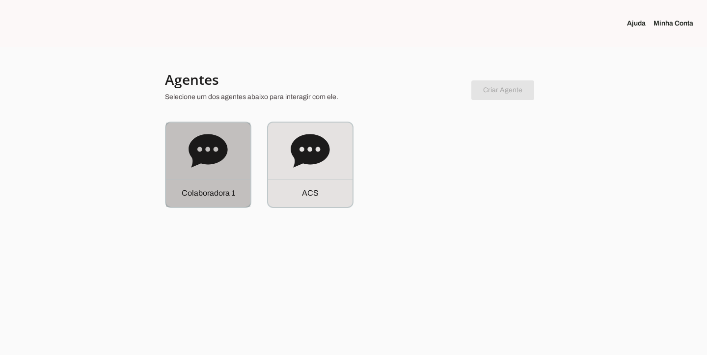
click at [179, 170] on div "C o l a b o r a d o r a 1" at bounding box center [208, 165] width 84 height 84
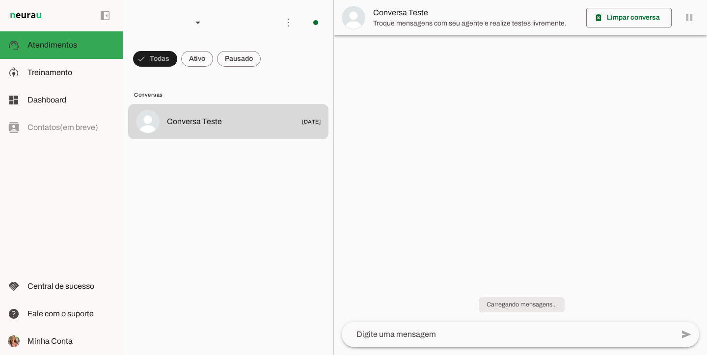
click at [177, 57] on span at bounding box center [155, 59] width 44 height 24
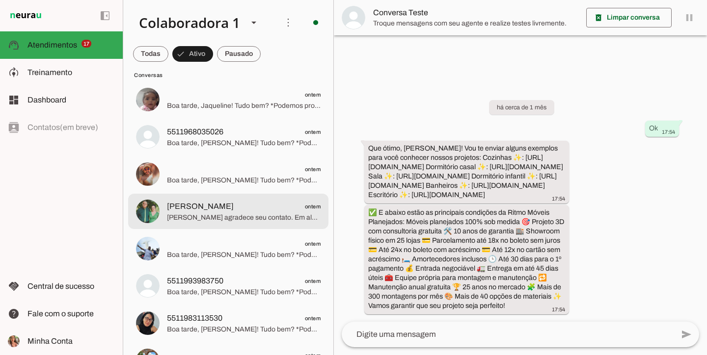
scroll to position [2716, 0]
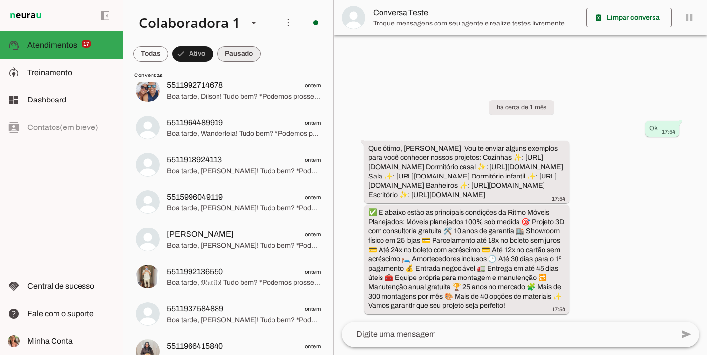
click at [168, 61] on span at bounding box center [150, 54] width 35 height 24
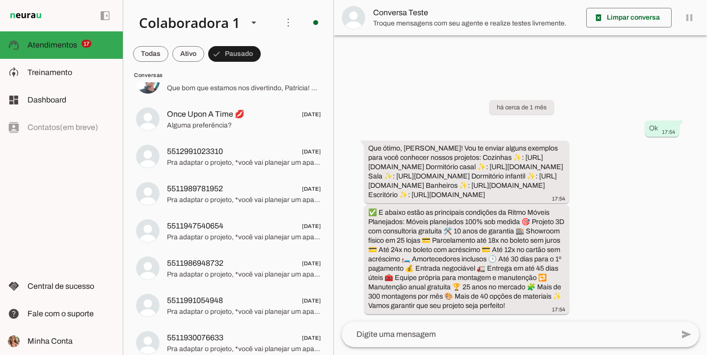
scroll to position [1674, 0]
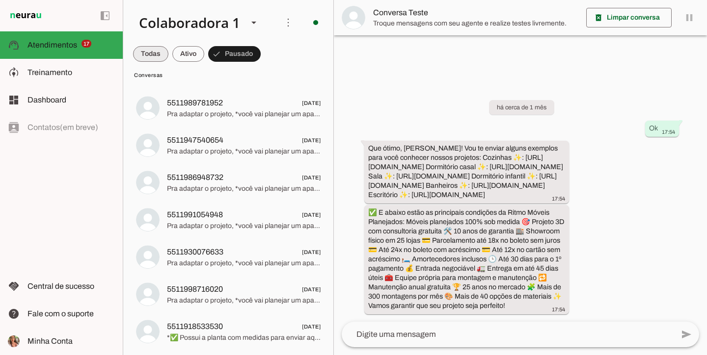
click at [156, 51] on span at bounding box center [150, 54] width 35 height 24
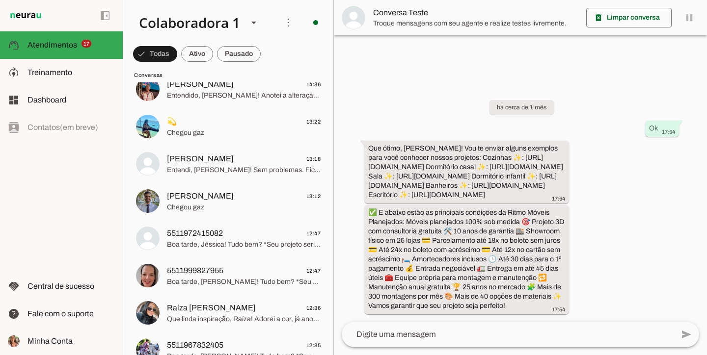
scroll to position [1208, 0]
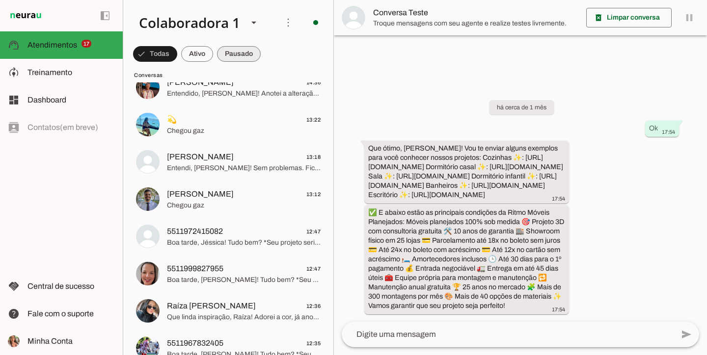
click at [177, 53] on span at bounding box center [155, 54] width 44 height 24
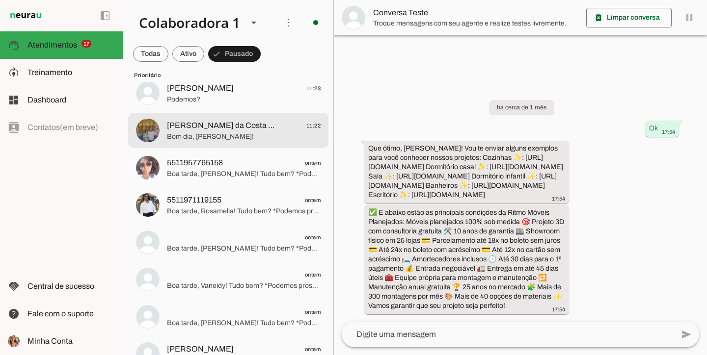
scroll to position [130, 0]
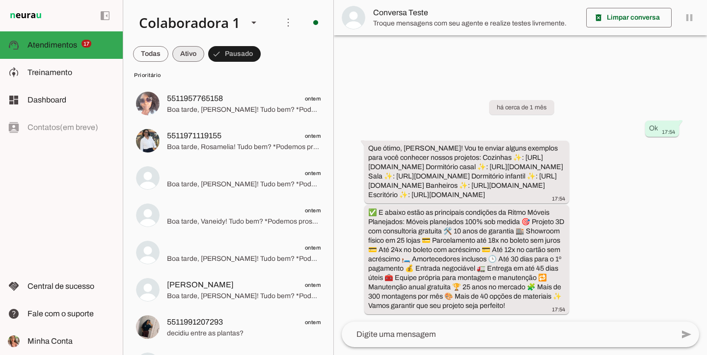
click at [168, 53] on span at bounding box center [150, 54] width 35 height 24
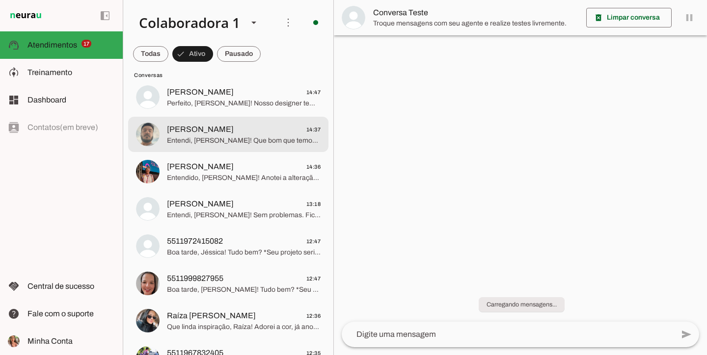
scroll to position [0, 0]
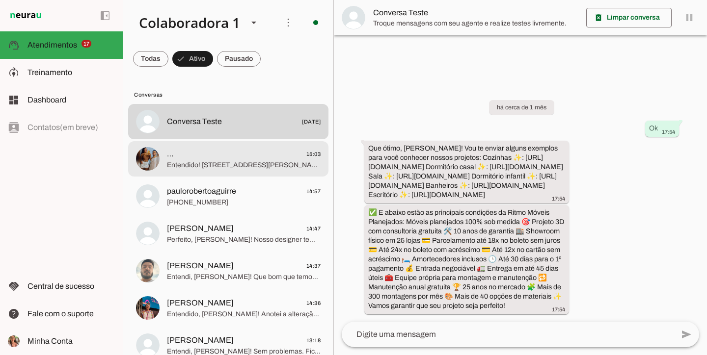
click at [238, 139] on md-item "… 15:03 Entendido! [STREET_ADDRESS][PERSON_NAME]. *Podemos marcar a visita do d…" at bounding box center [228, 121] width 200 height 35
